Goal: Find specific page/section: Find specific page/section

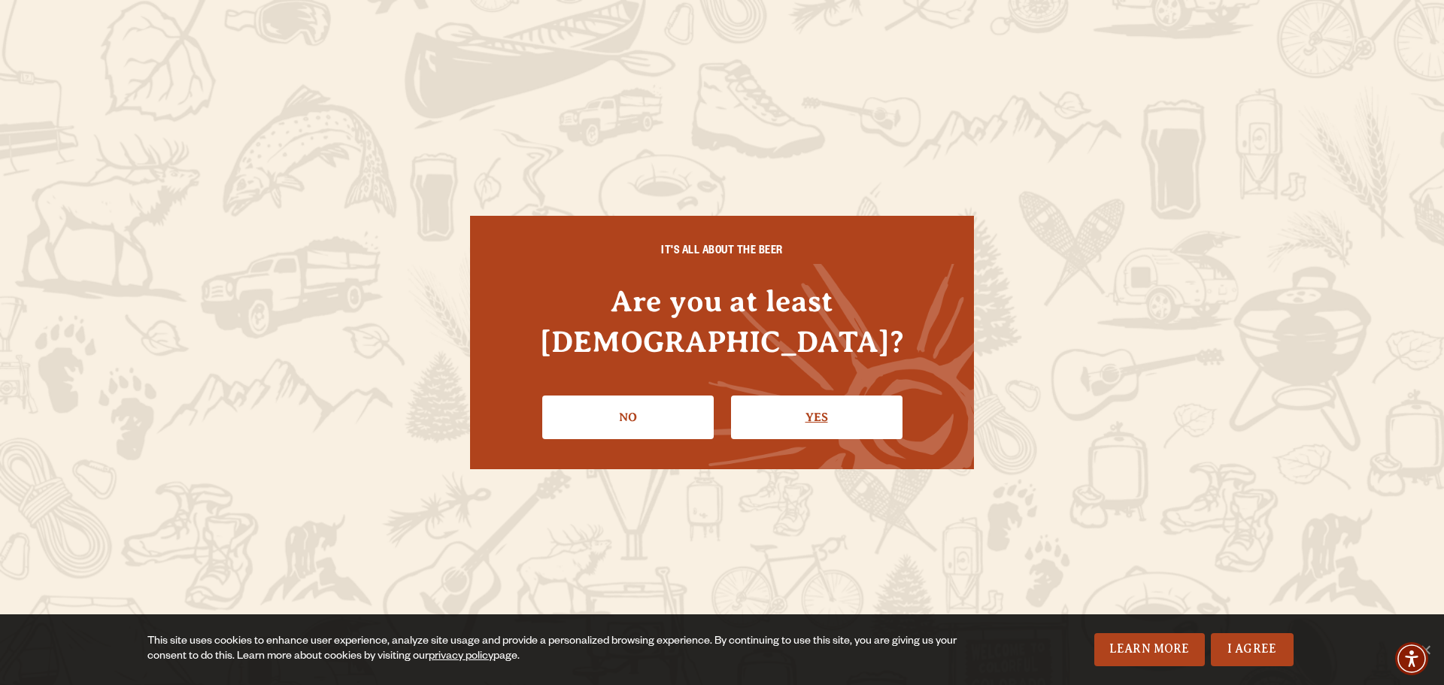
click at [809, 395] on link "Yes" at bounding box center [816, 417] width 171 height 44
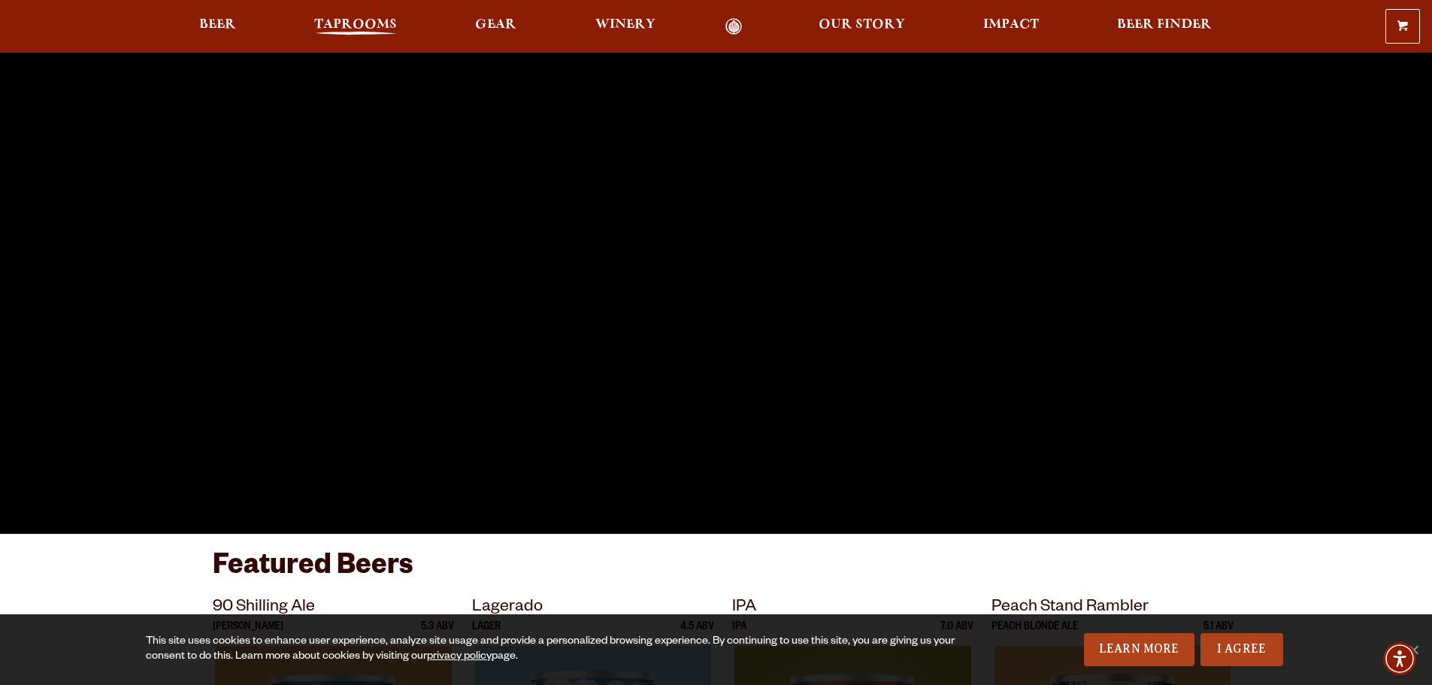
scroll to position [75, 0]
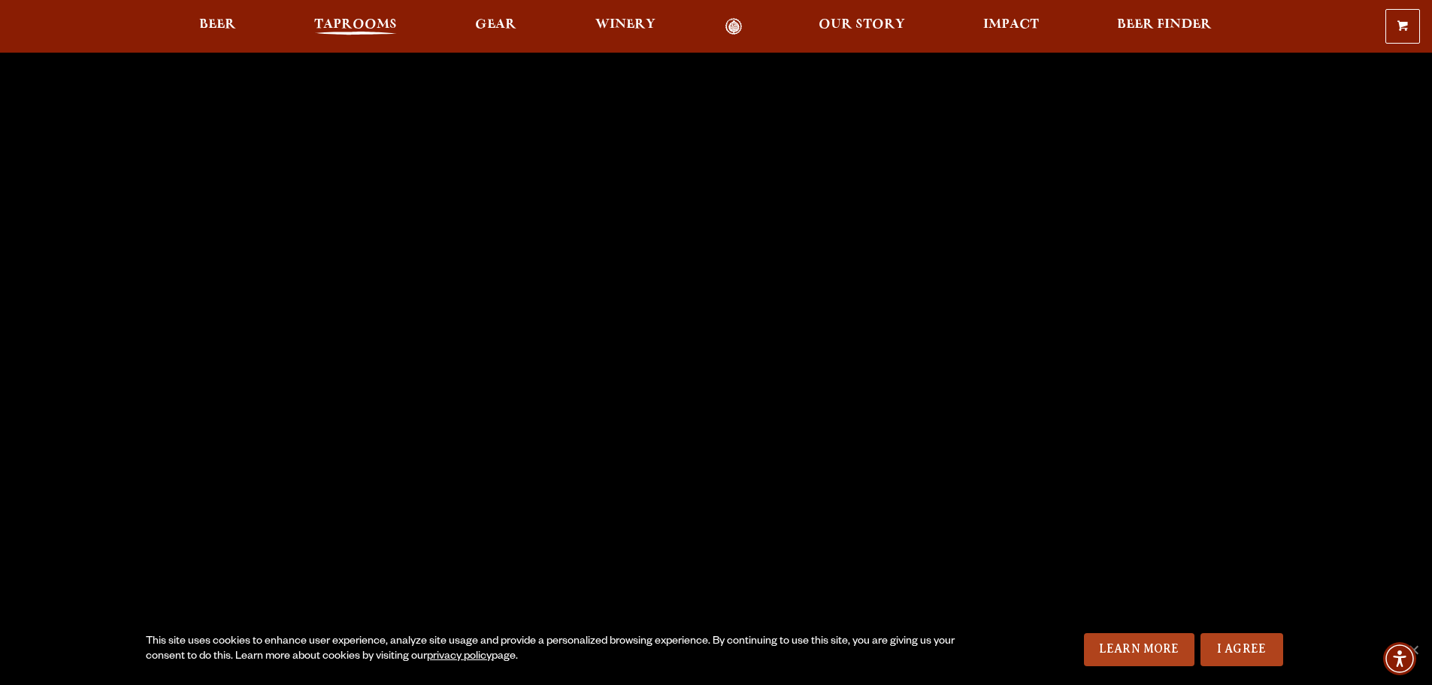
click at [373, 23] on span "Taprooms" at bounding box center [355, 25] width 83 height 12
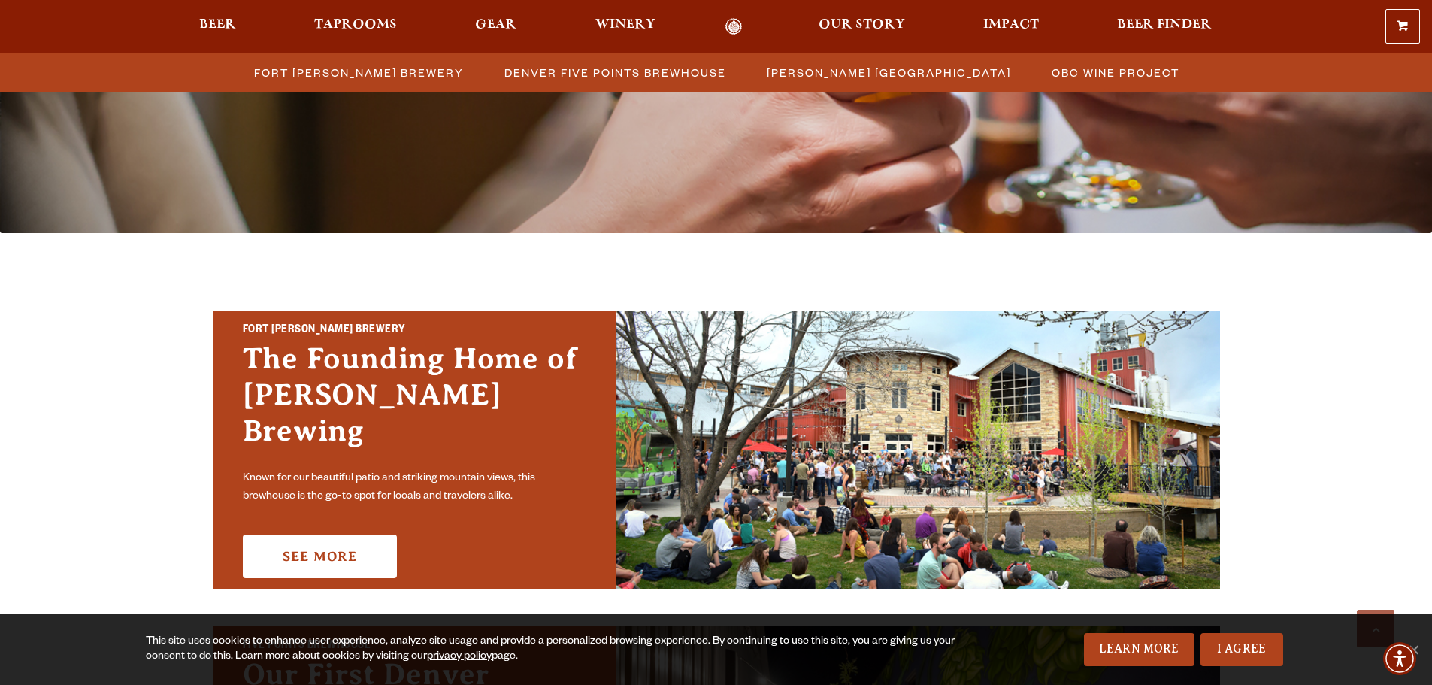
scroll to position [451, 0]
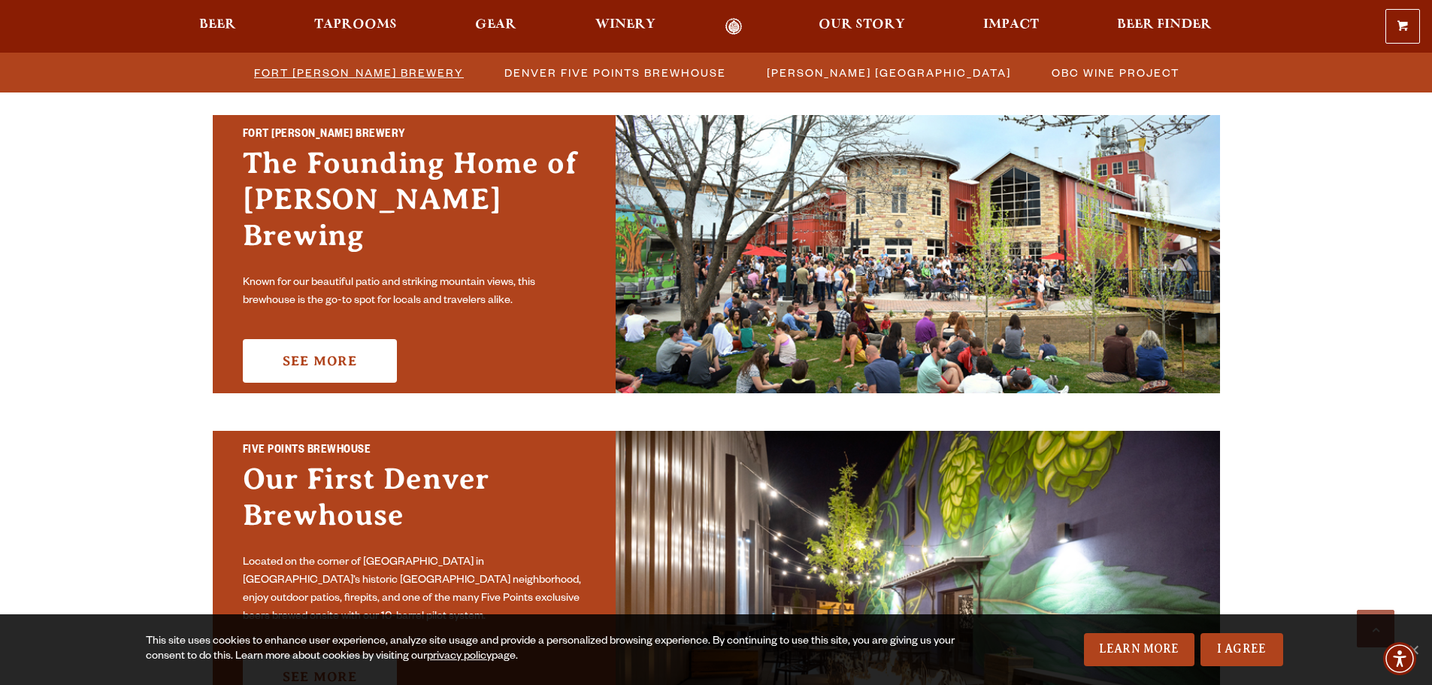
click at [374, 74] on span "Fort [PERSON_NAME] Brewery" at bounding box center [359, 73] width 210 height 22
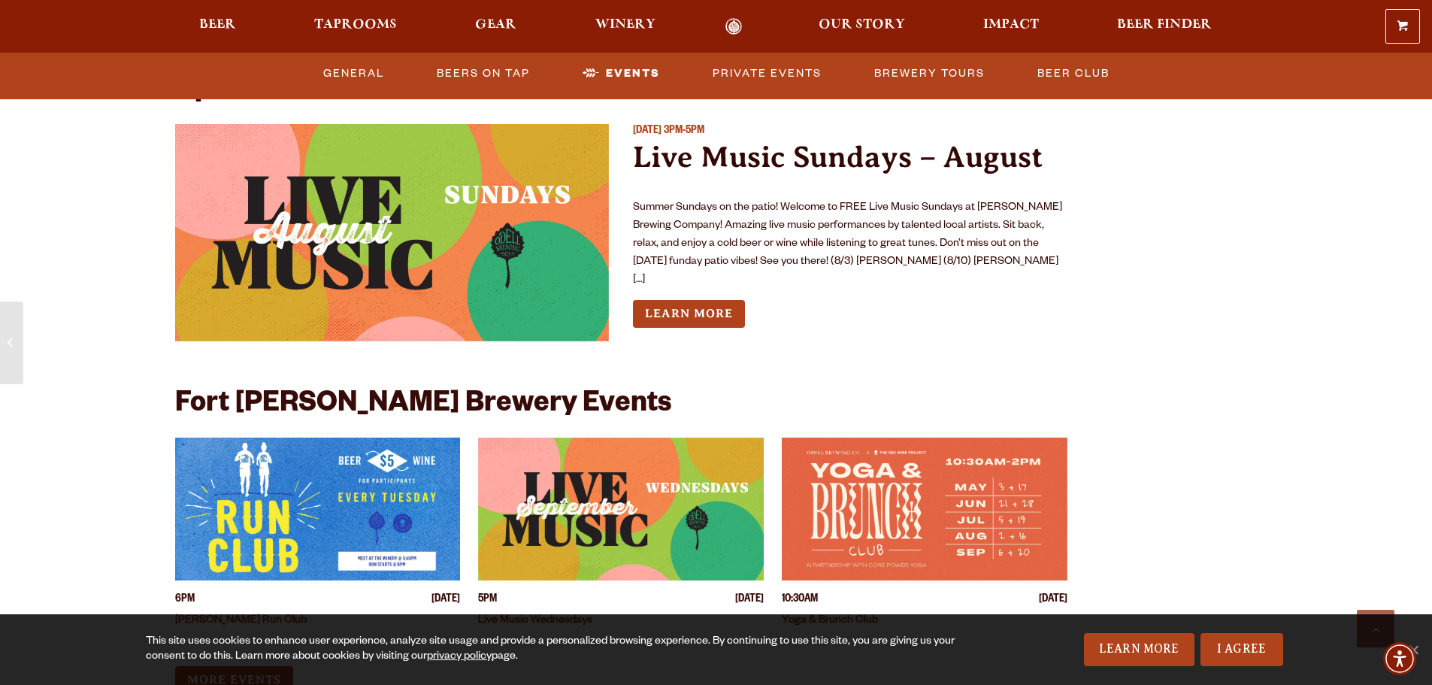
scroll to position [5639, 0]
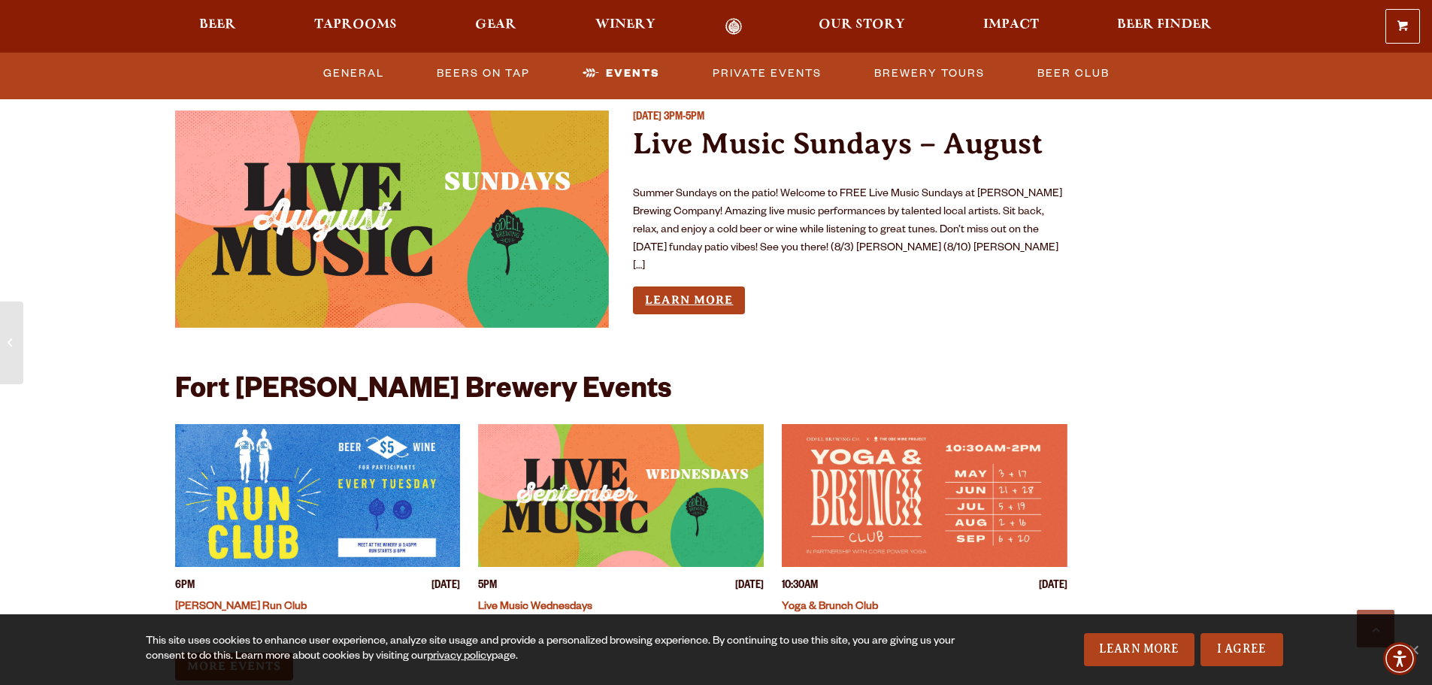
click at [675, 286] on link "Learn More" at bounding box center [689, 300] width 112 height 28
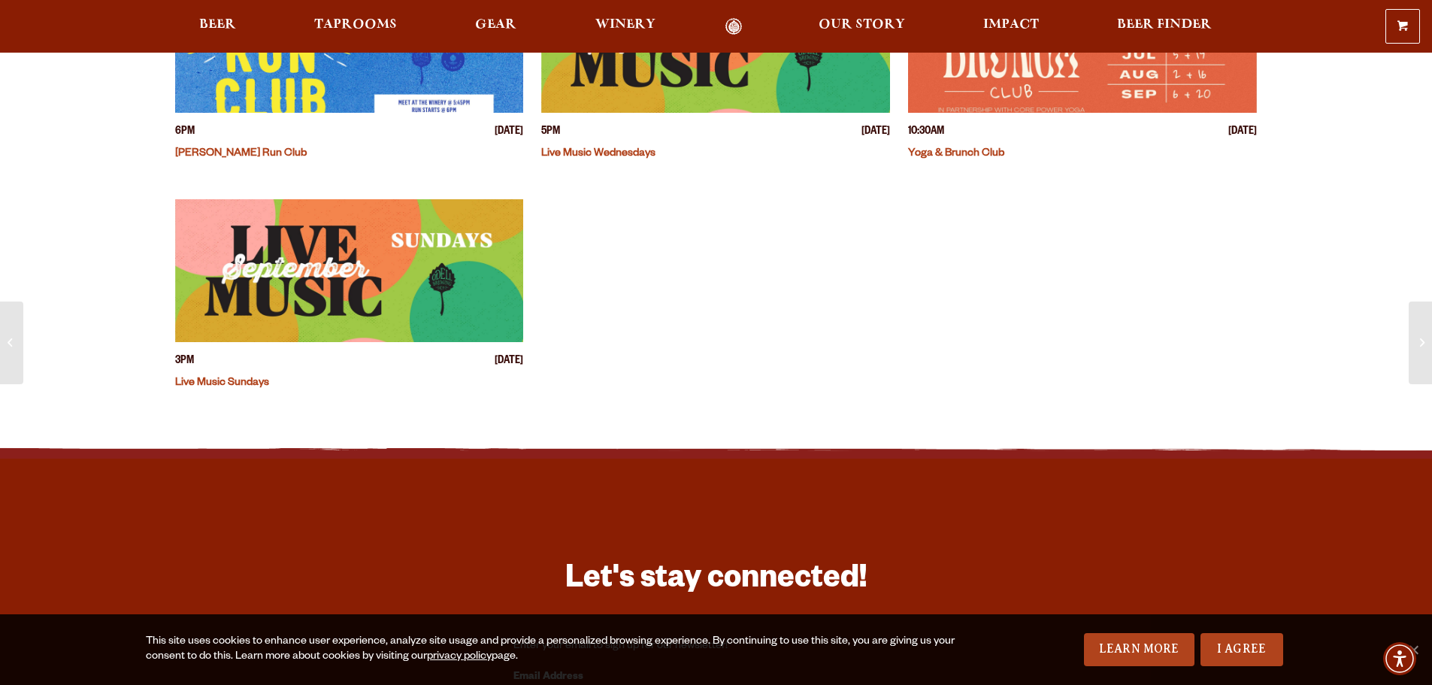
scroll to position [75, 0]
